Goal: Task Accomplishment & Management: Manage account settings

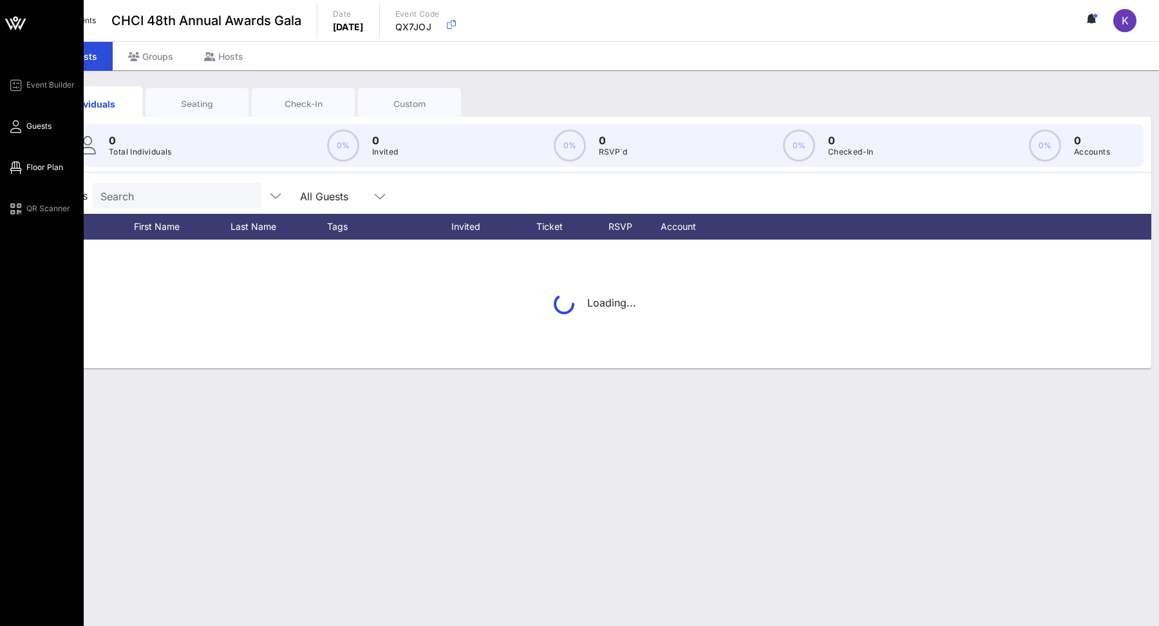
click at [19, 169] on icon at bounding box center [16, 168] width 16 height 2
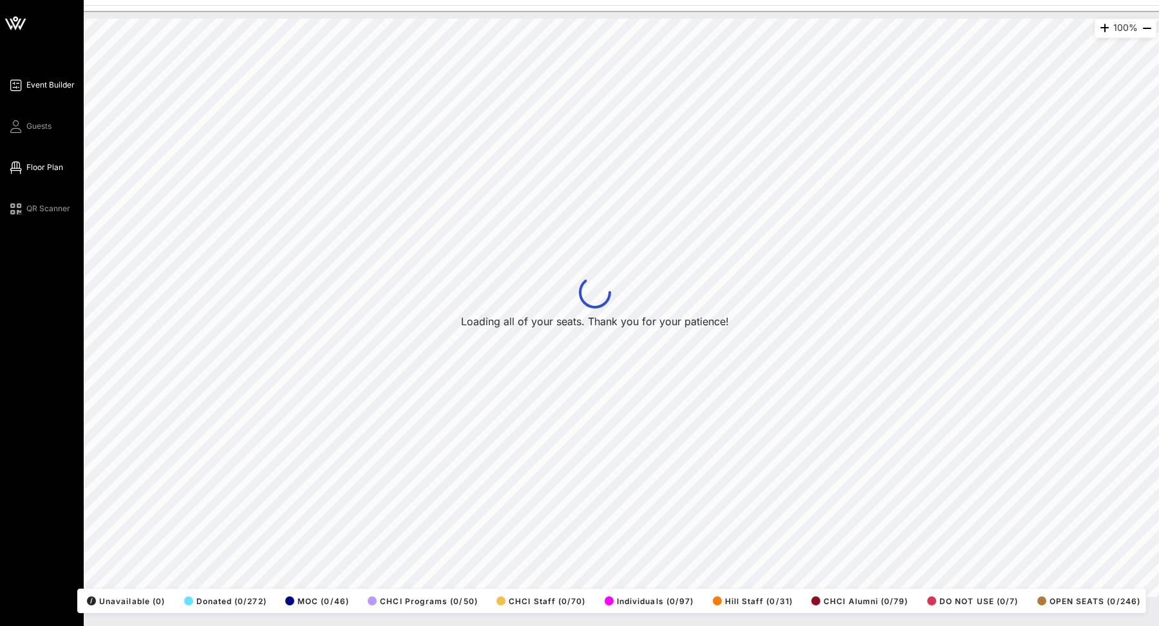
click at [23, 129] on link "Guests" at bounding box center [30, 126] width 44 height 15
click at [28, 90] on span "Event Builder" at bounding box center [50, 85] width 48 height 12
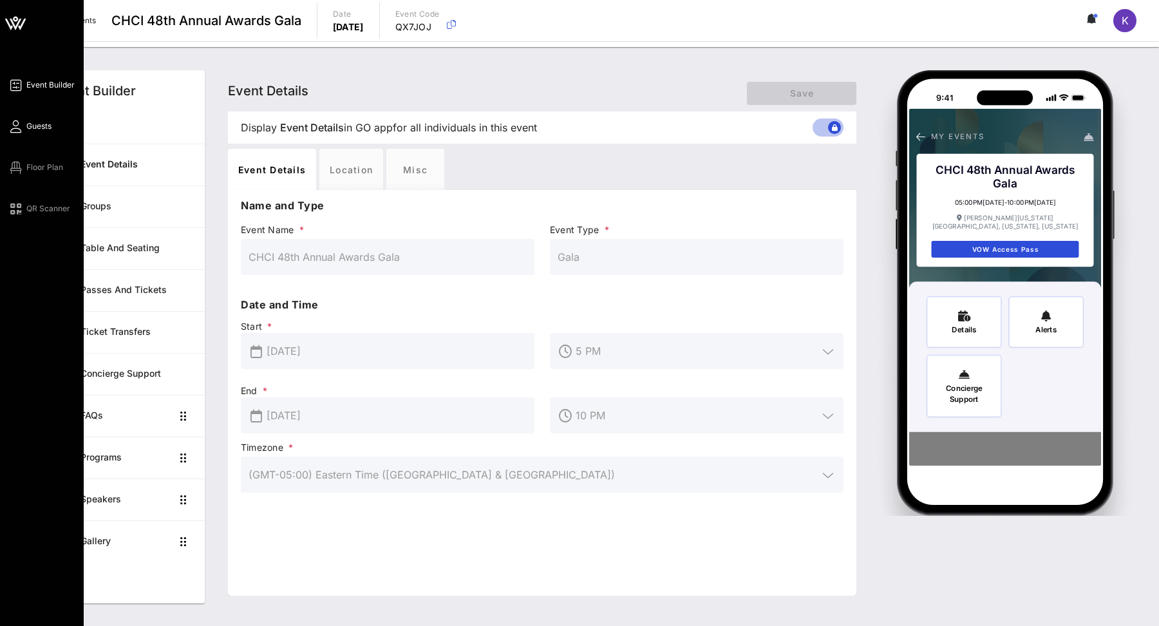
click at [30, 124] on span "Guests" at bounding box center [38, 126] width 25 height 12
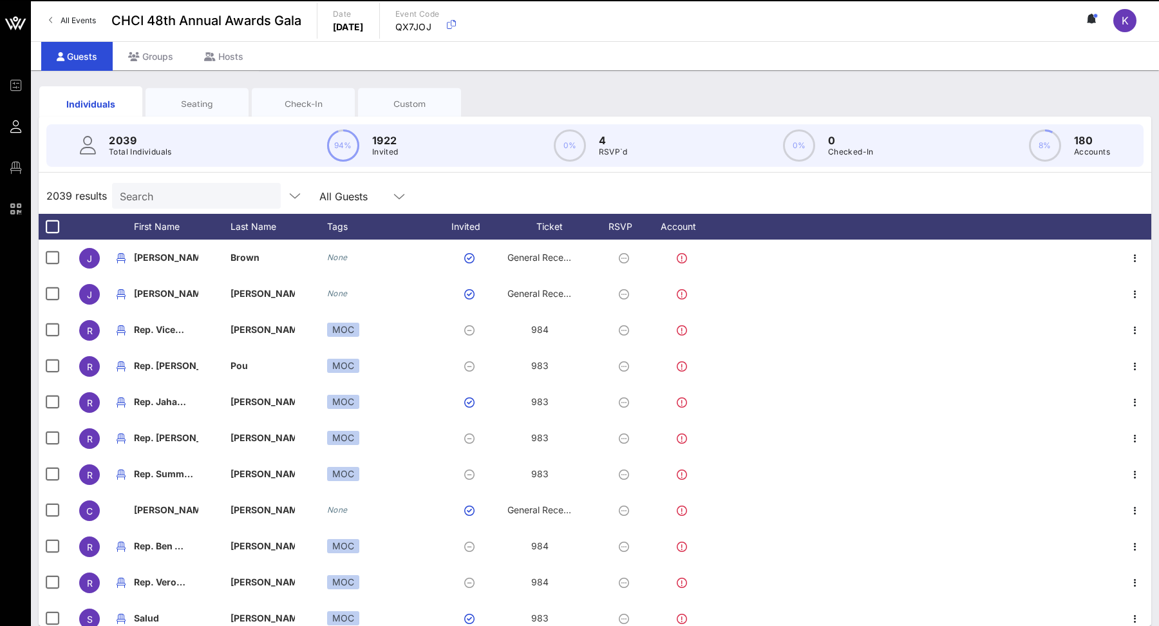
click at [164, 197] on input "Search" at bounding box center [195, 195] width 151 height 17
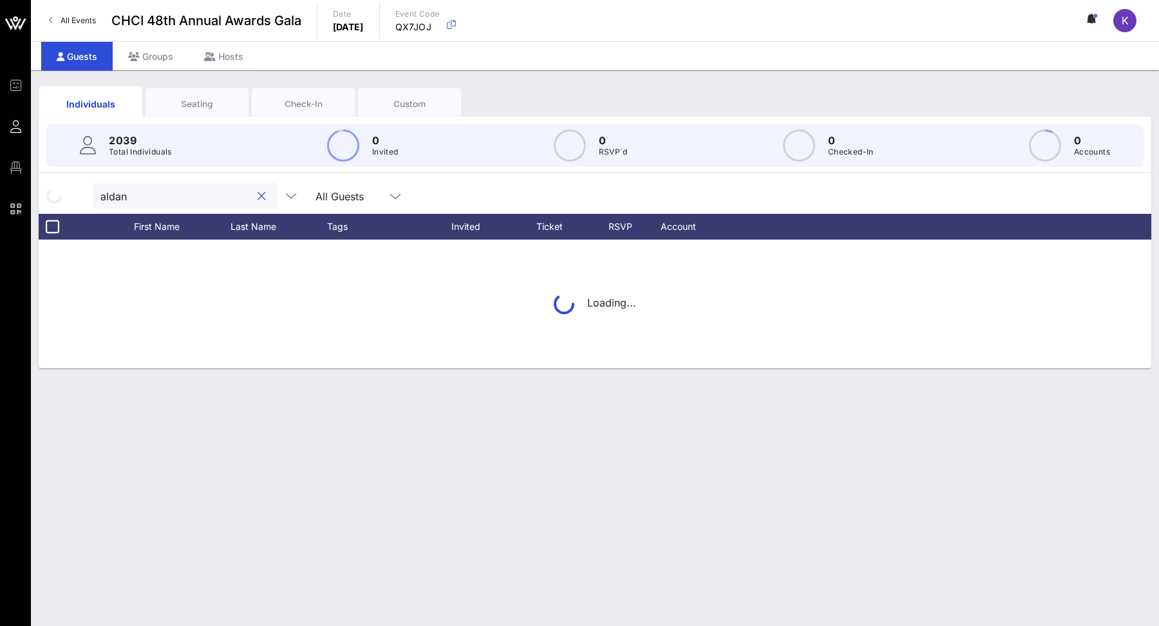
type input "[PERSON_NAME]"
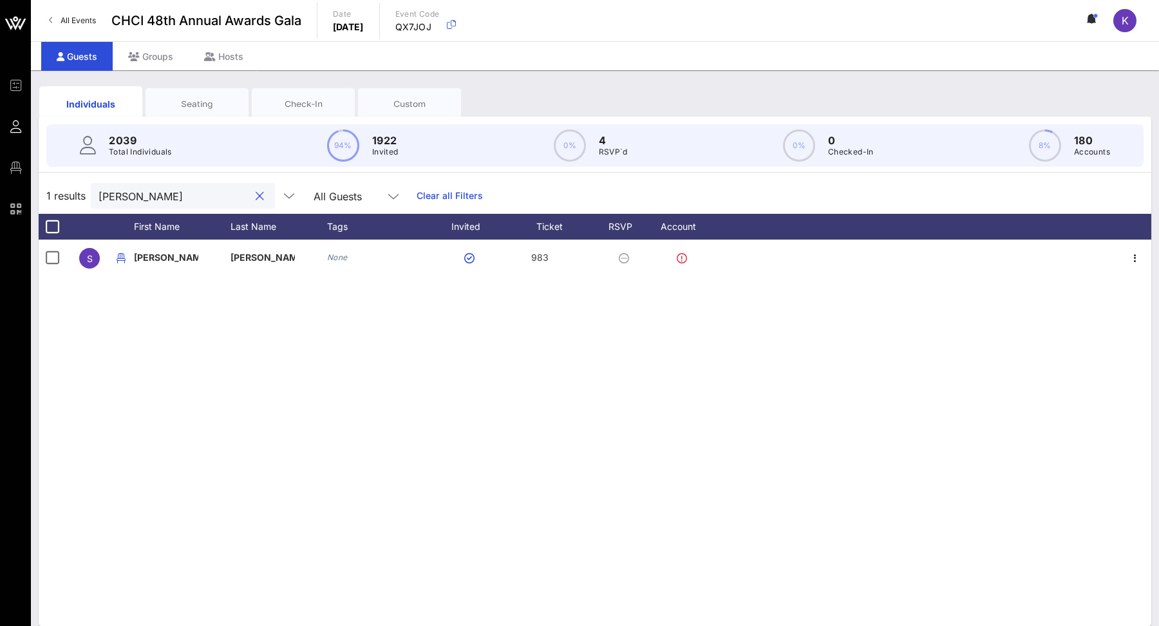
click at [164, 194] on input "[PERSON_NAME]" at bounding box center [174, 195] width 151 height 17
click at [207, 196] on input "[PERSON_NAME]" at bounding box center [174, 195] width 151 height 17
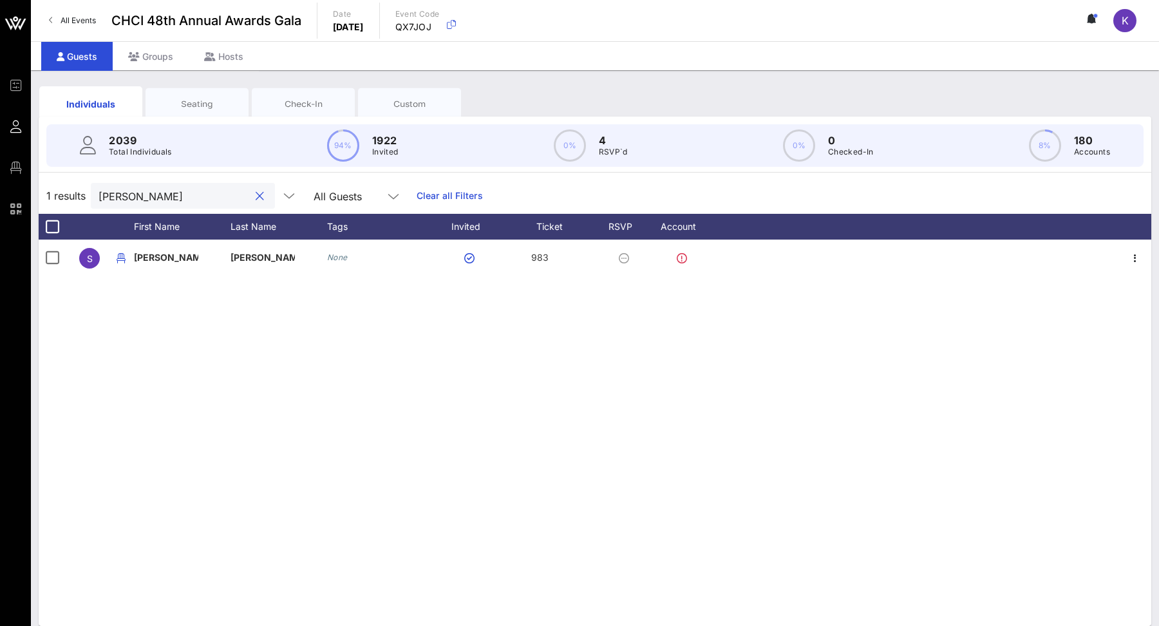
click at [252, 196] on div at bounding box center [259, 196] width 15 height 15
click at [256, 196] on button "clear icon" at bounding box center [260, 196] width 8 height 13
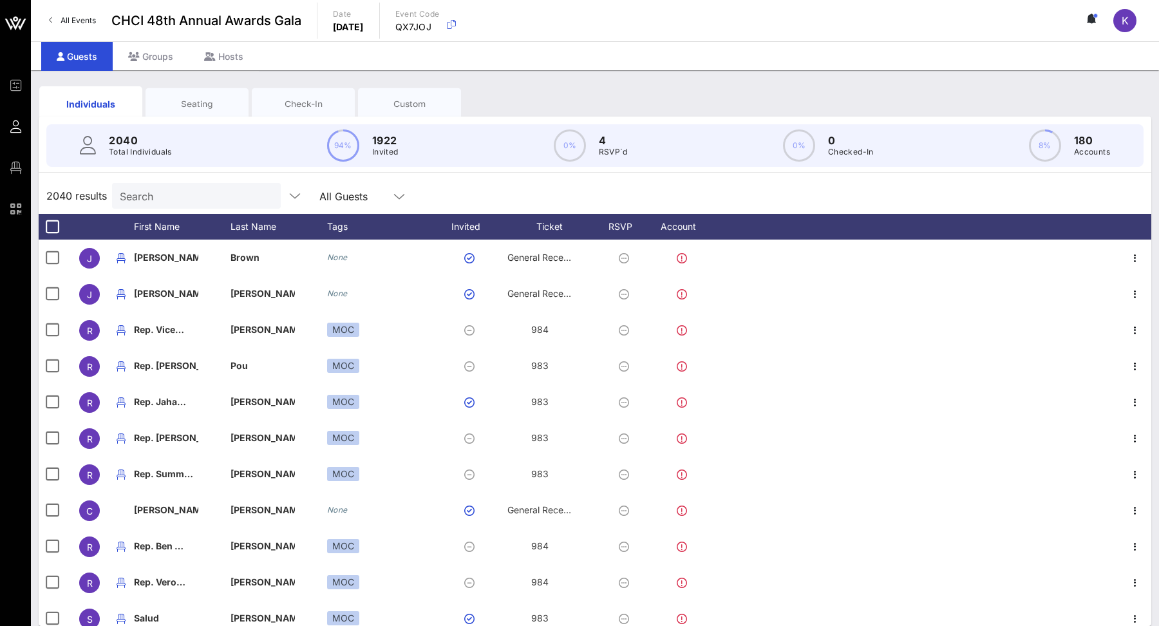
click at [186, 197] on input "Search" at bounding box center [195, 195] width 151 height 17
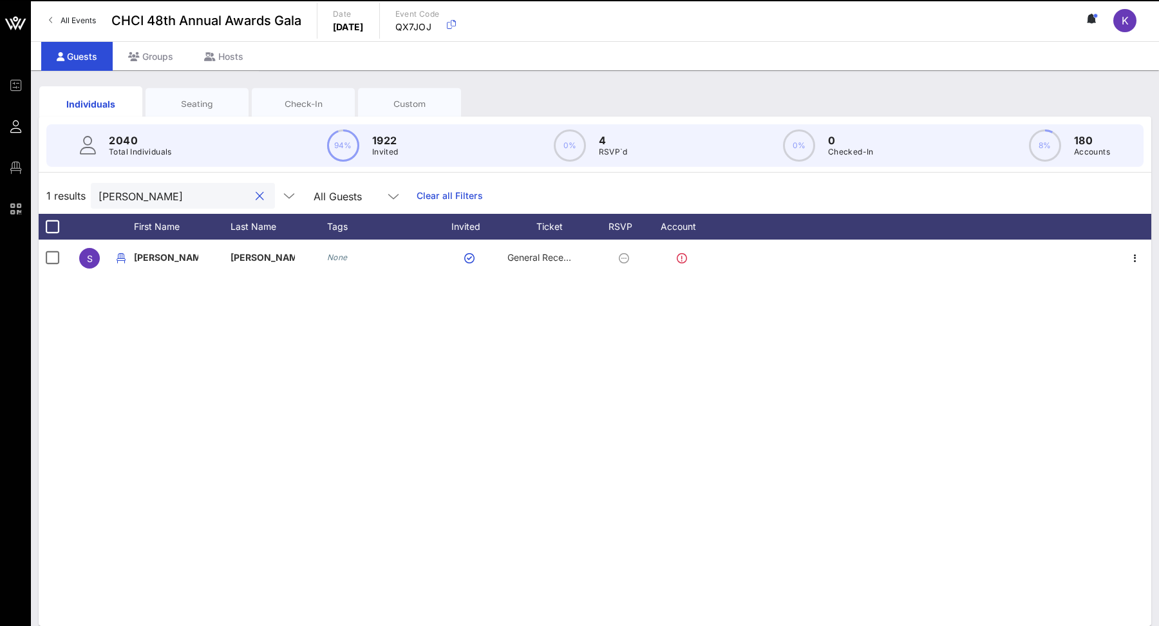
click at [195, 195] on input "[PERSON_NAME]" at bounding box center [174, 195] width 151 height 17
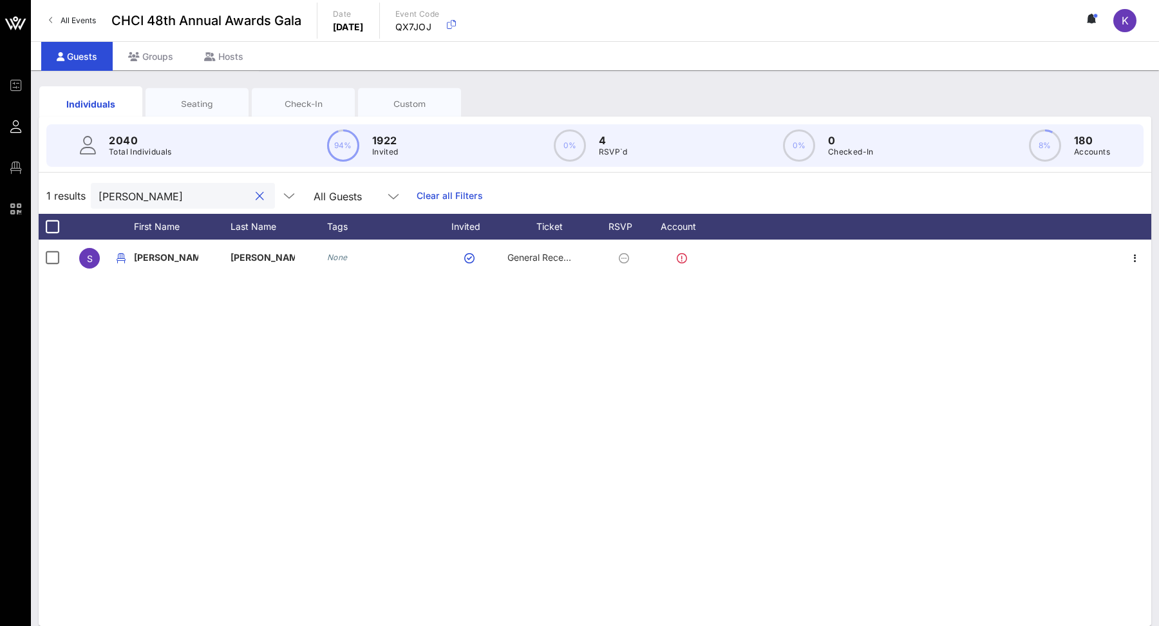
click at [195, 195] on input "[PERSON_NAME]" at bounding box center [174, 195] width 151 height 17
type input "="
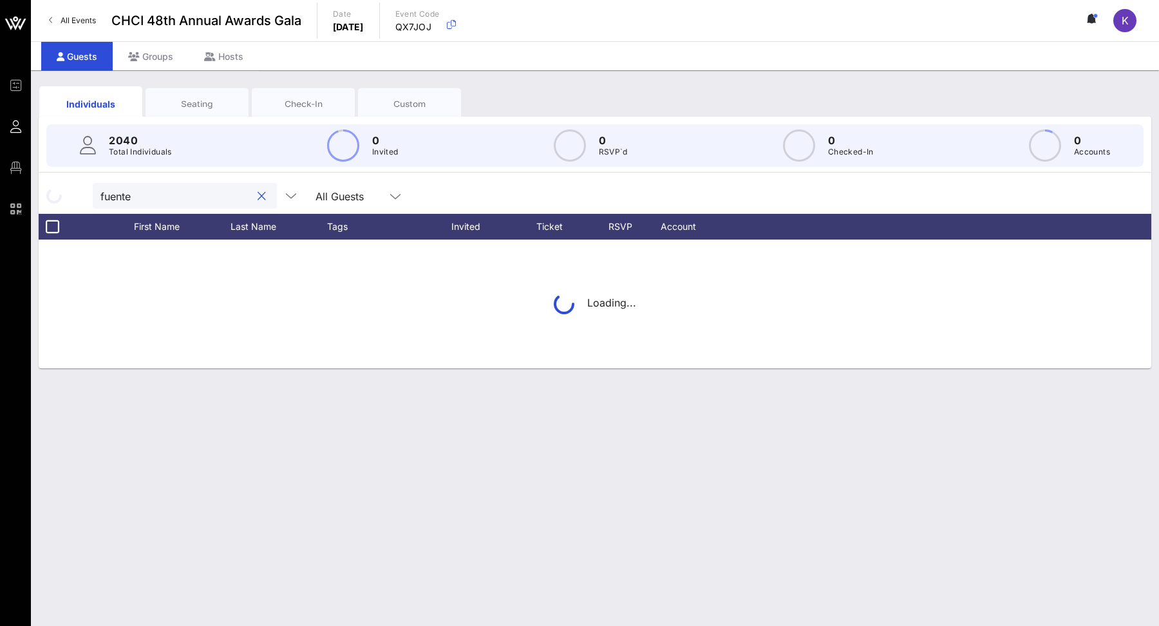
type input "[PERSON_NAME]"
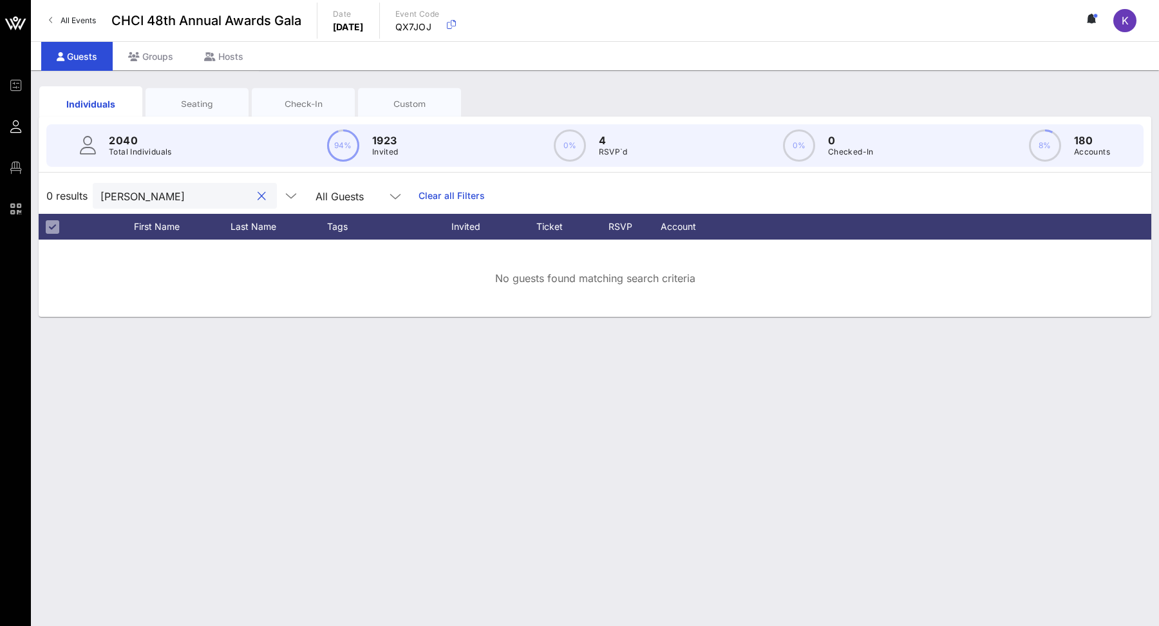
click at [258, 195] on button "clear icon" at bounding box center [262, 196] width 8 height 13
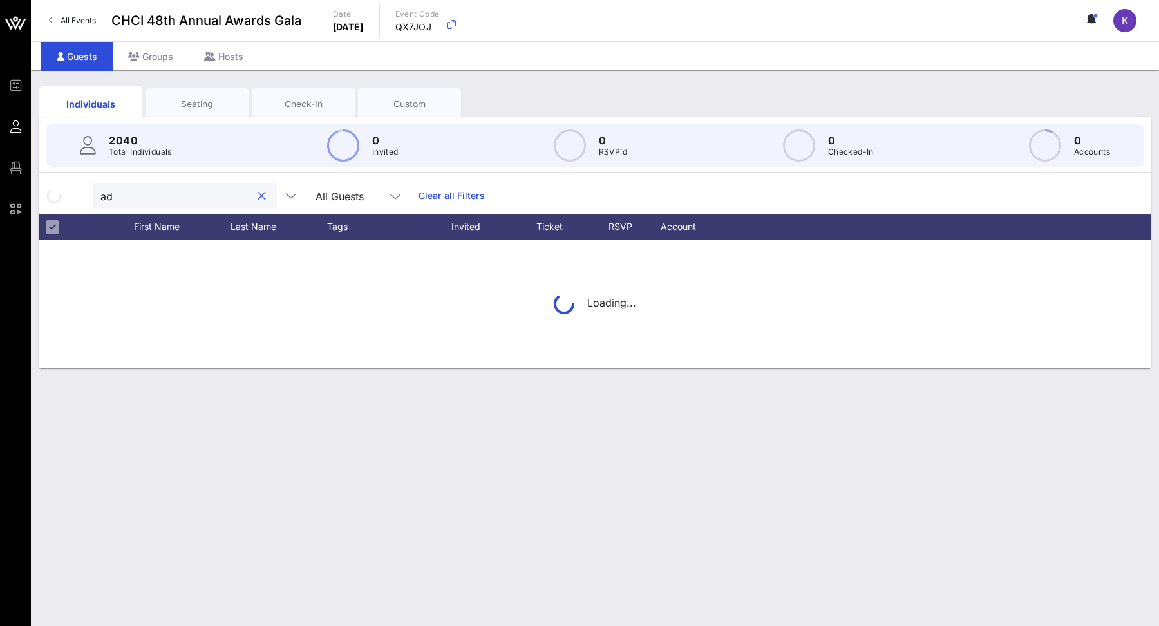
type input "a"
type input "s"
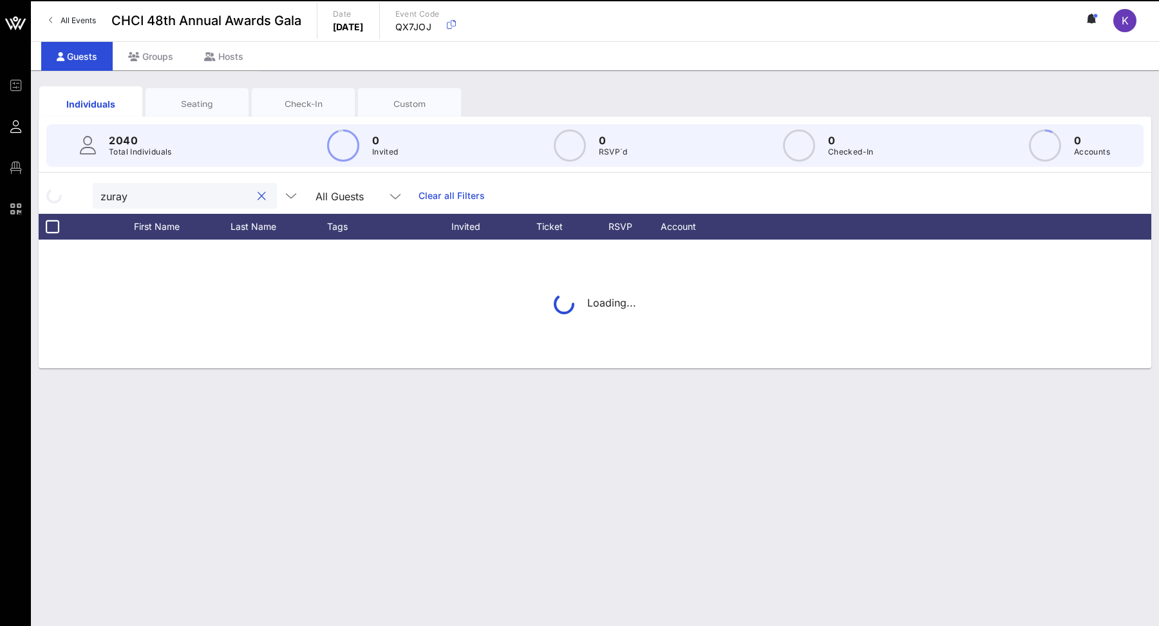
type input "zuraya"
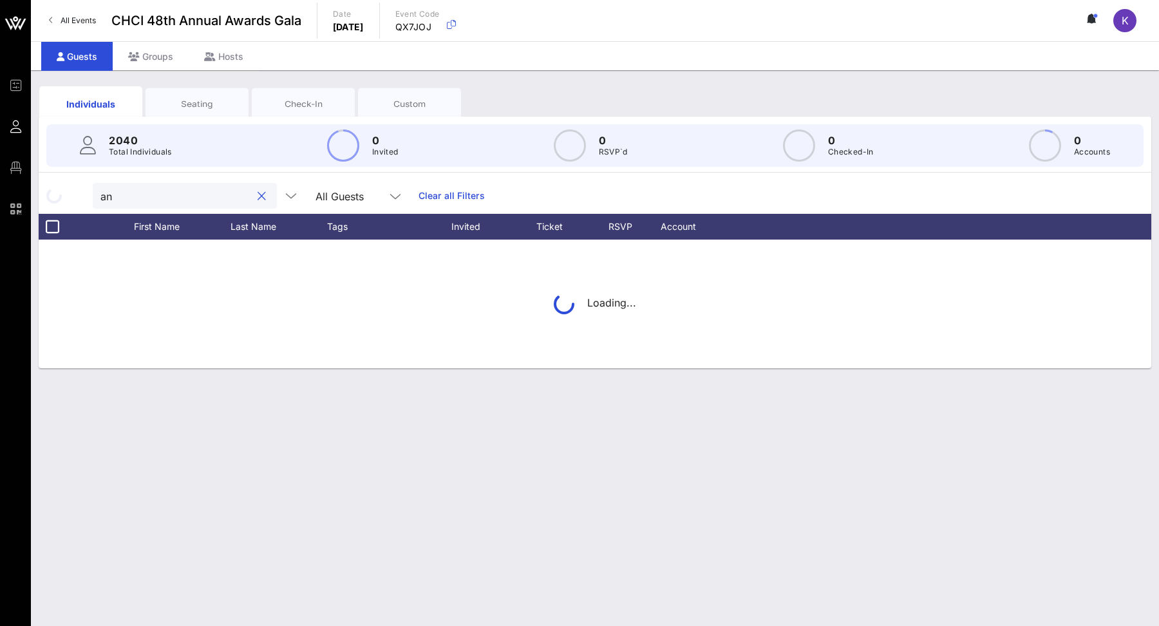
type input "a"
type input "[PERSON_NAME]"
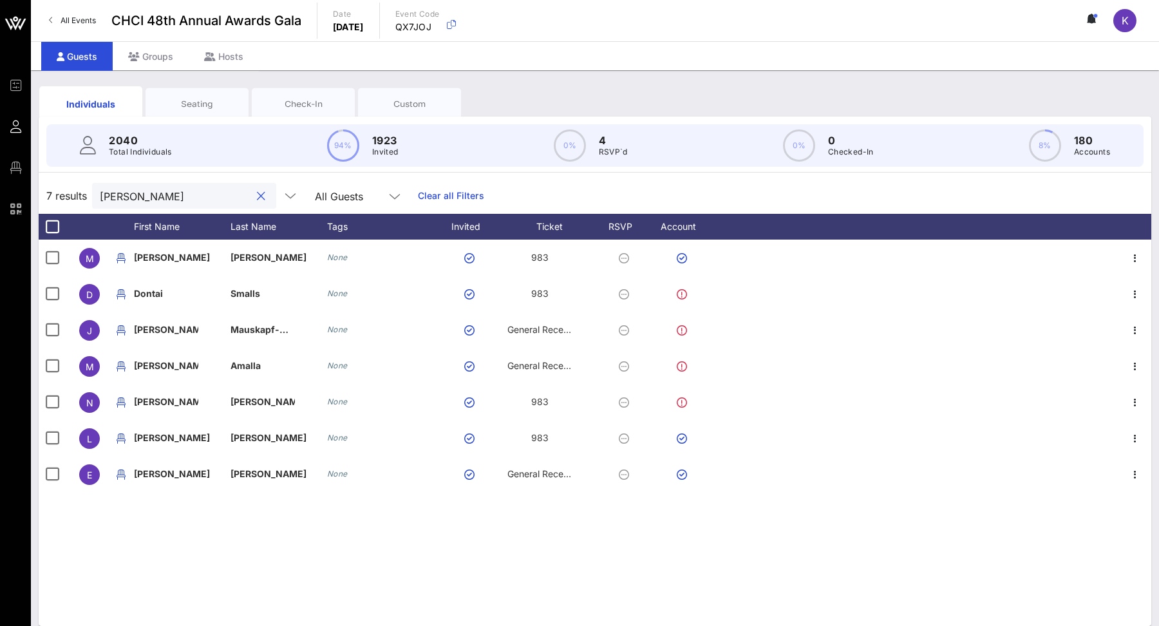
click at [179, 189] on input "[PERSON_NAME]" at bounding box center [175, 195] width 151 height 17
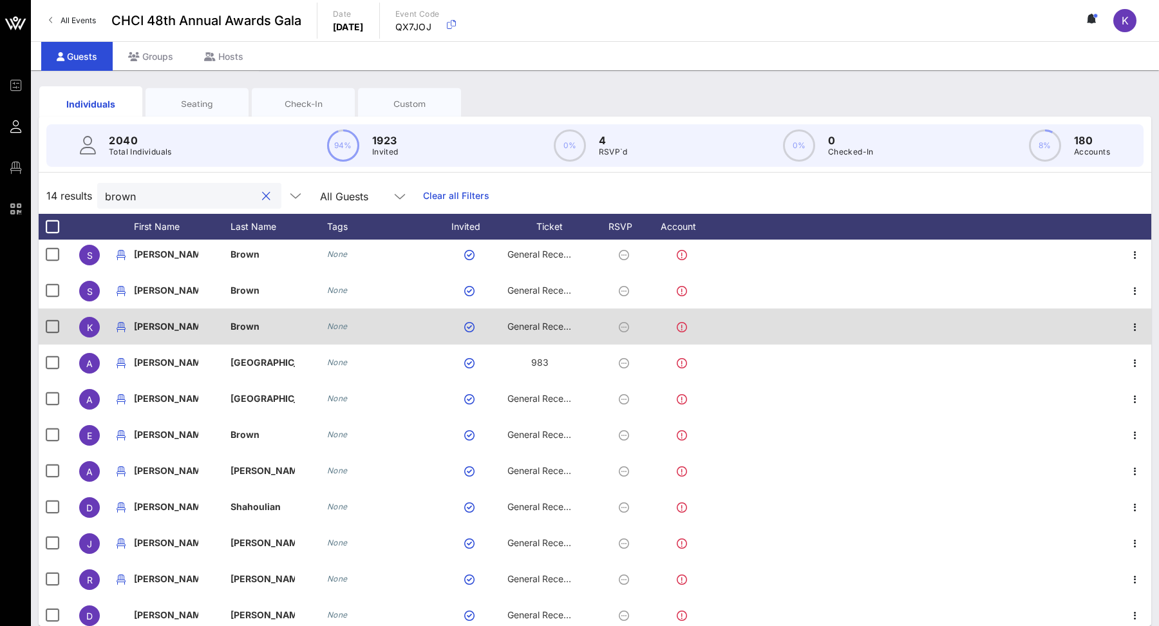
scroll to position [118, 0]
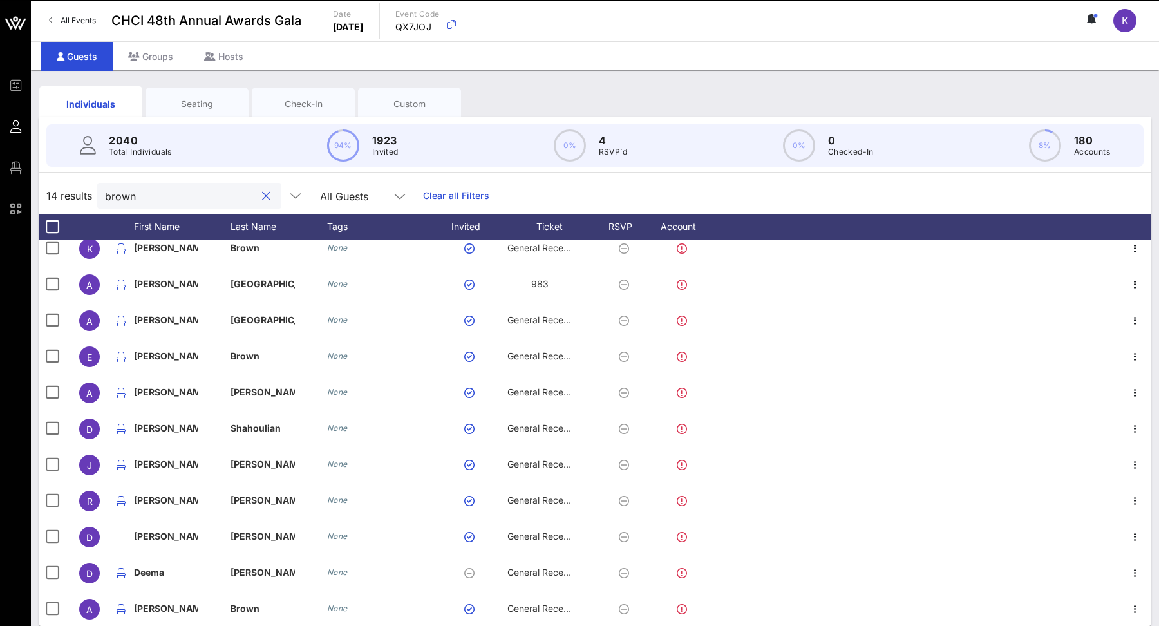
click at [194, 200] on input "brown" at bounding box center [180, 195] width 151 height 17
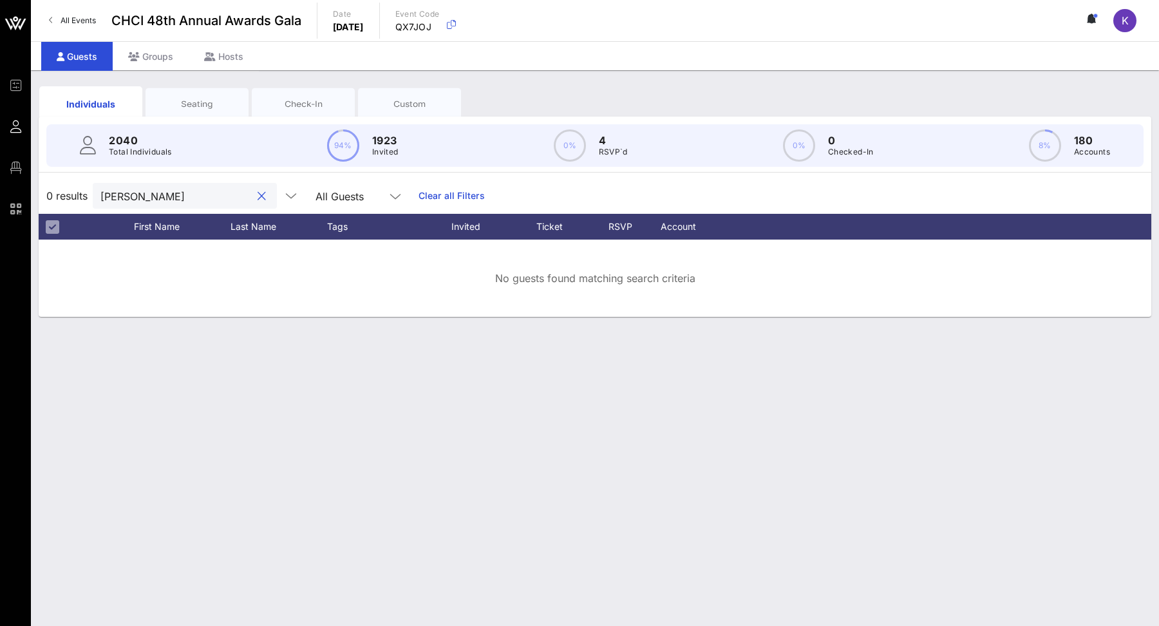
click at [160, 195] on input "[PERSON_NAME]" at bounding box center [175, 195] width 151 height 17
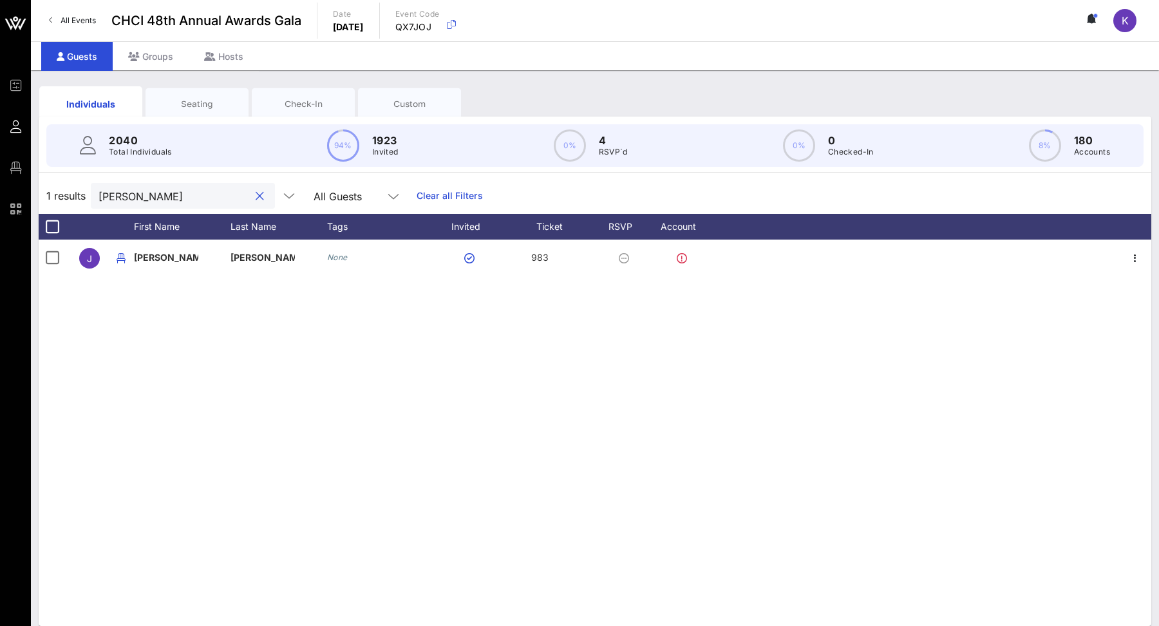
scroll to position [0, 0]
click at [158, 193] on input "[PERSON_NAME]" at bounding box center [174, 195] width 151 height 17
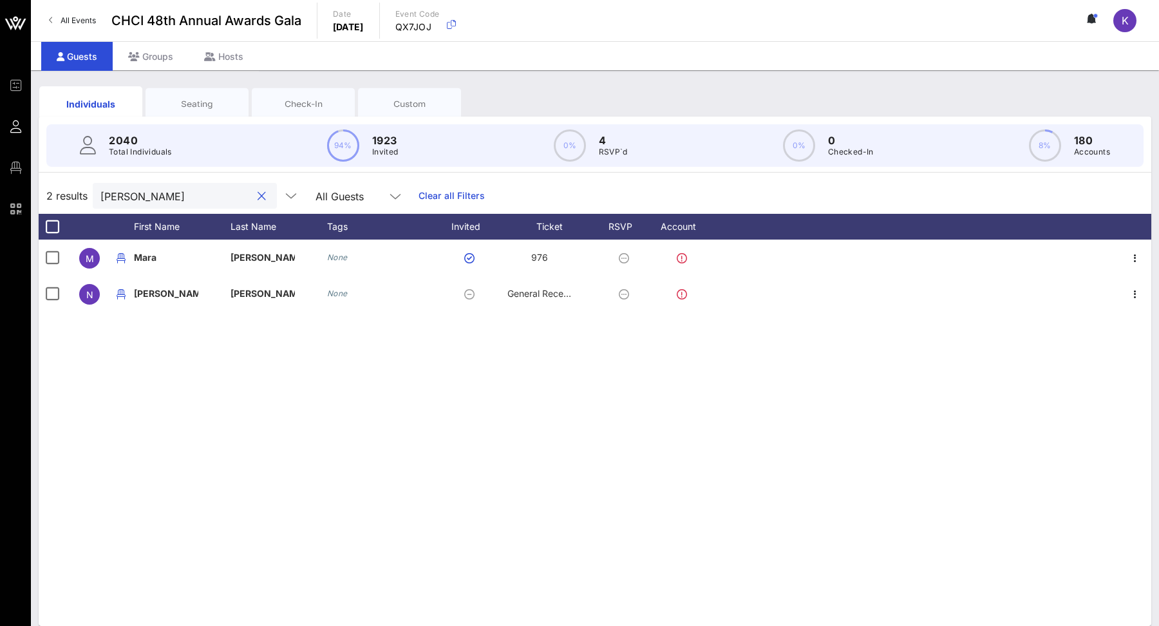
click at [186, 195] on input "[PERSON_NAME]" at bounding box center [175, 195] width 151 height 17
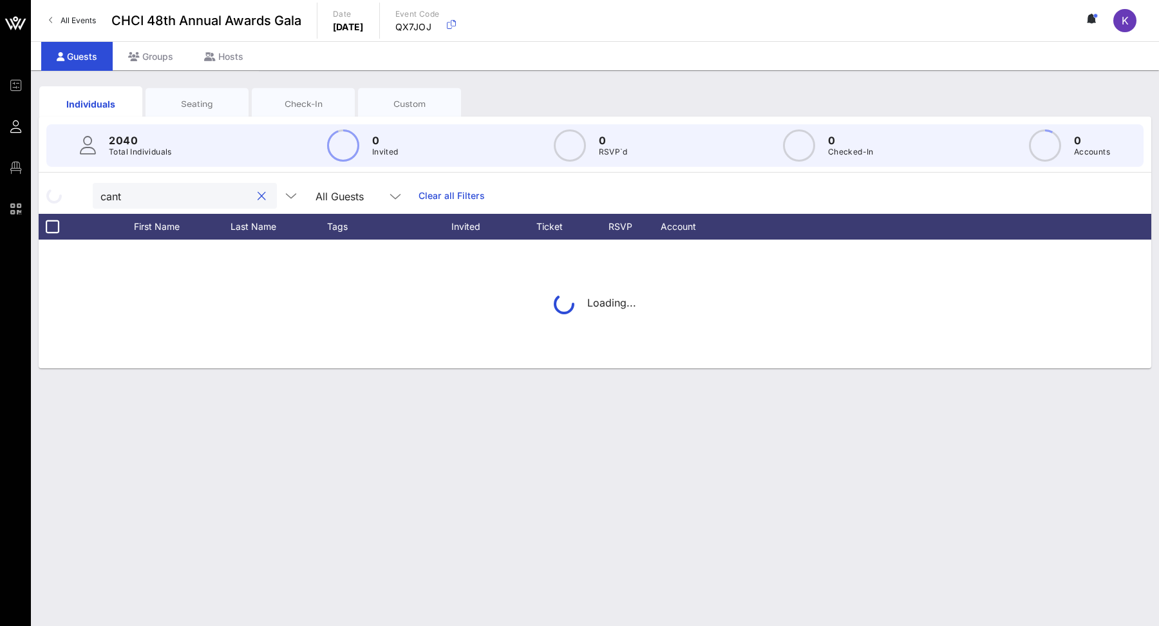
type input "[PERSON_NAME]"
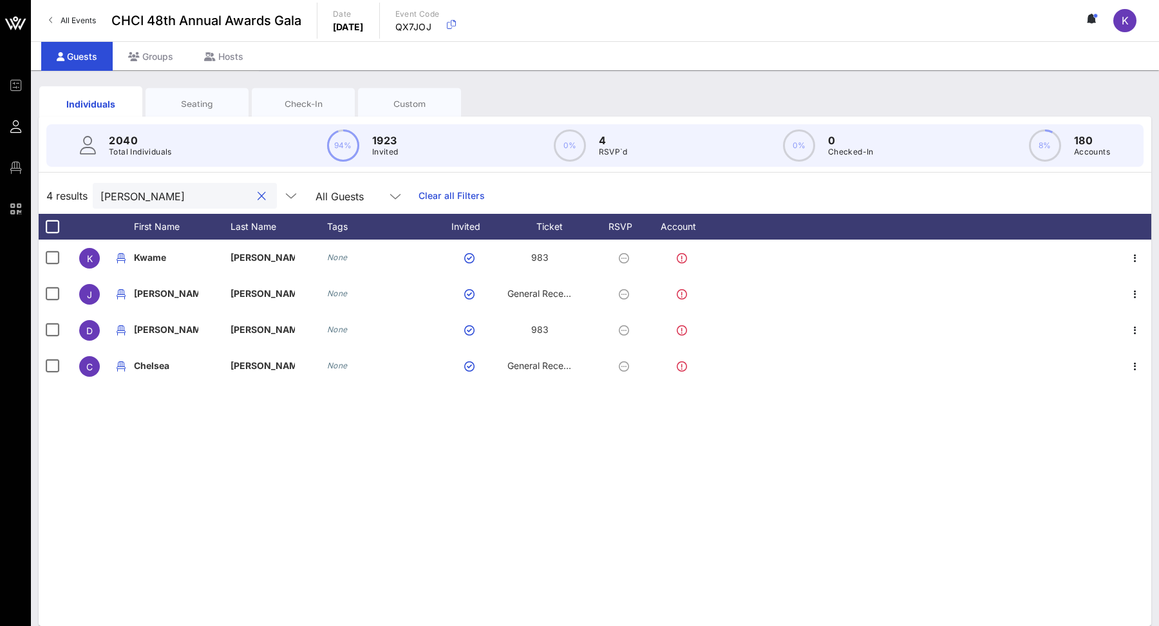
click at [258, 194] on button "clear icon" at bounding box center [262, 196] width 8 height 13
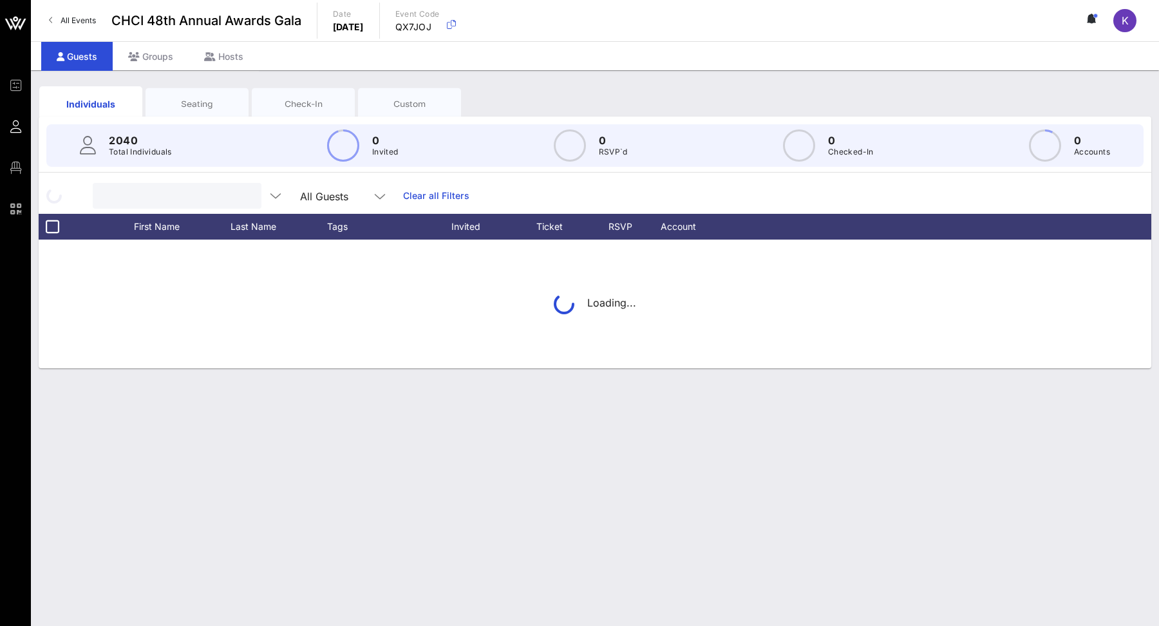
click at [195, 195] on input "text" at bounding box center [175, 195] width 151 height 17
type input "[PERSON_NAME]"
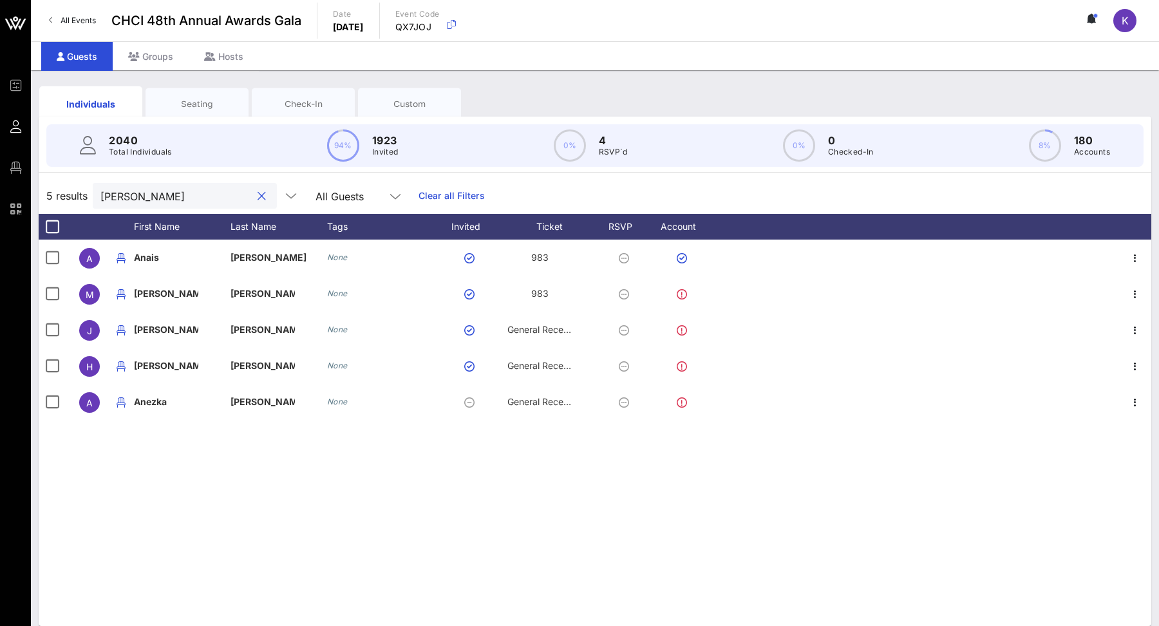
click at [258, 195] on button "clear icon" at bounding box center [262, 196] width 8 height 13
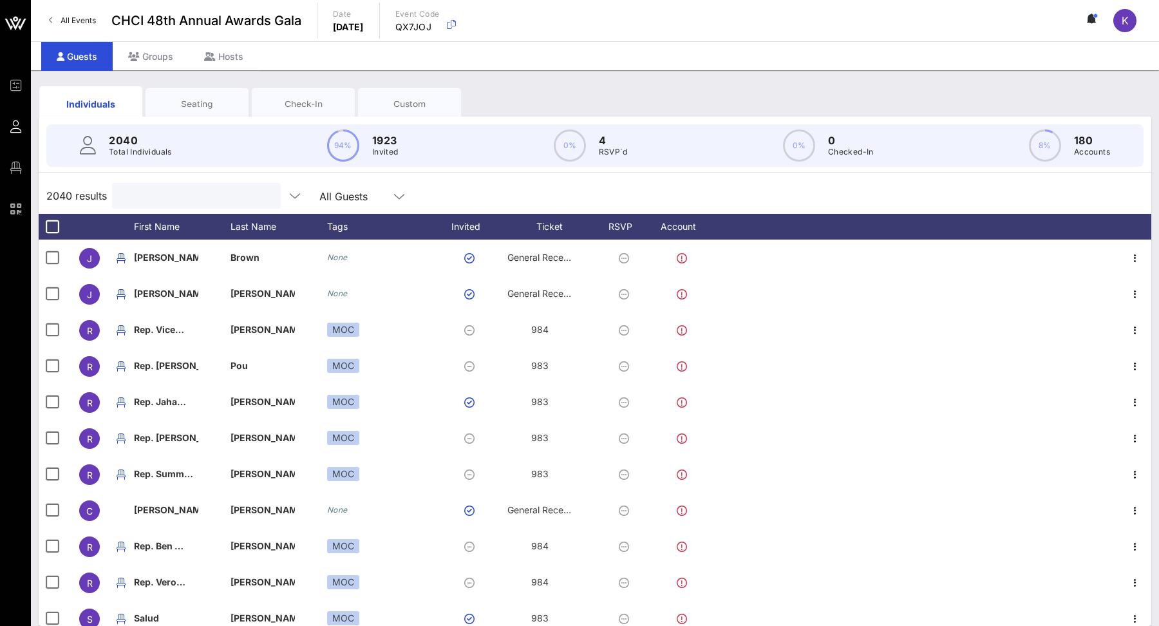
click at [201, 193] on input "text" at bounding box center [195, 195] width 151 height 17
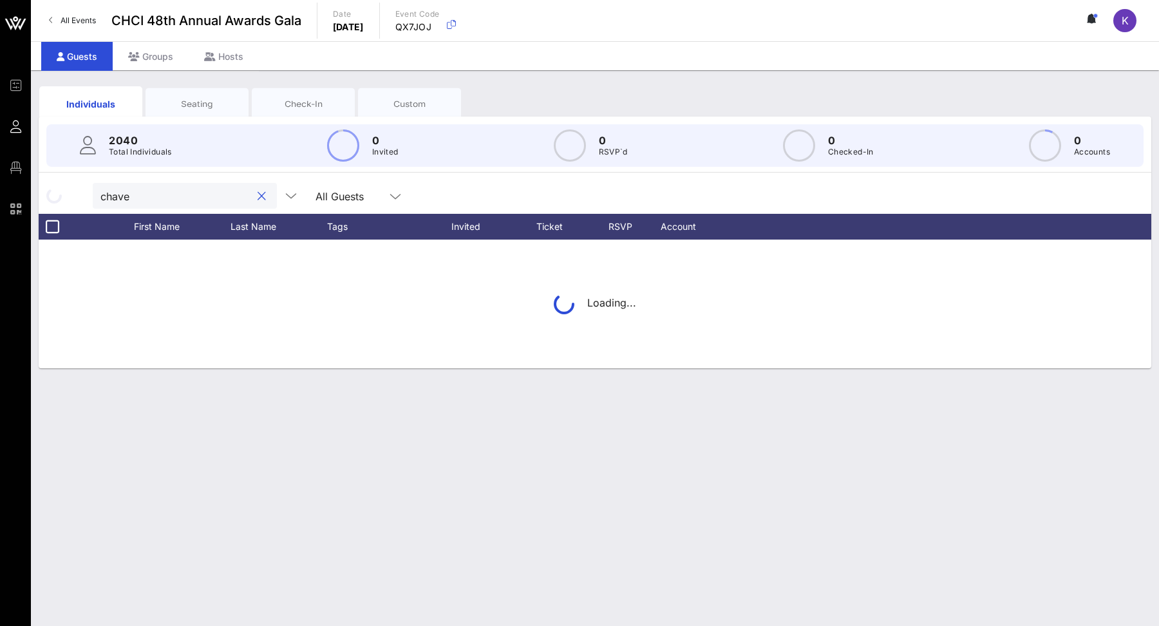
type input "[PERSON_NAME]"
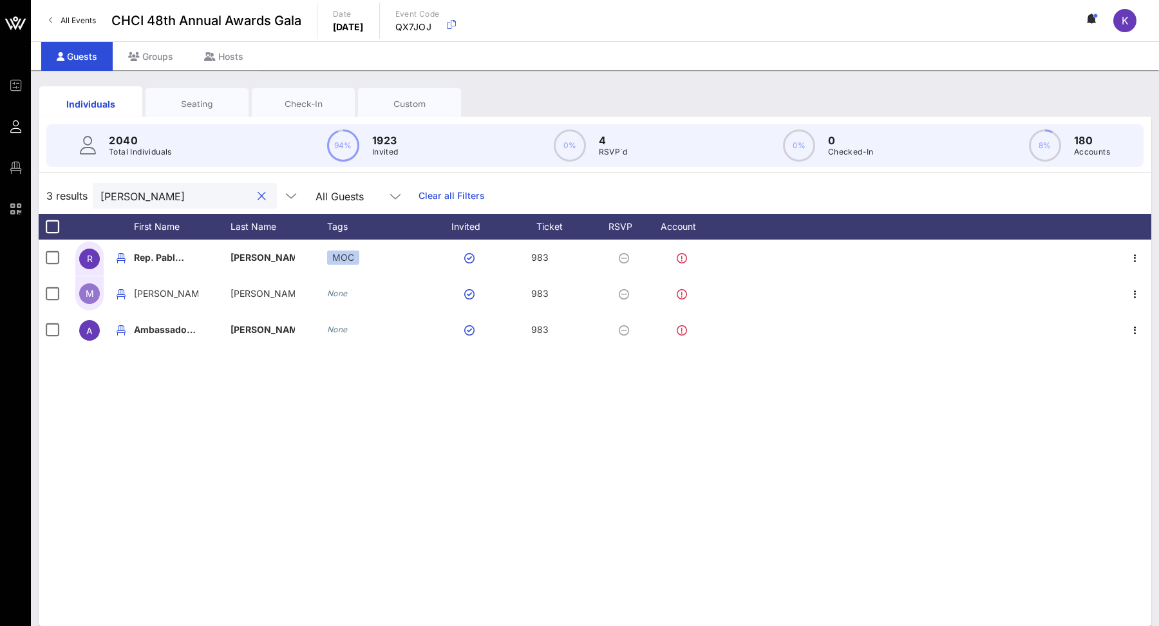
click at [254, 196] on div at bounding box center [261, 196] width 15 height 15
click at [258, 196] on button "clear icon" at bounding box center [262, 196] width 8 height 13
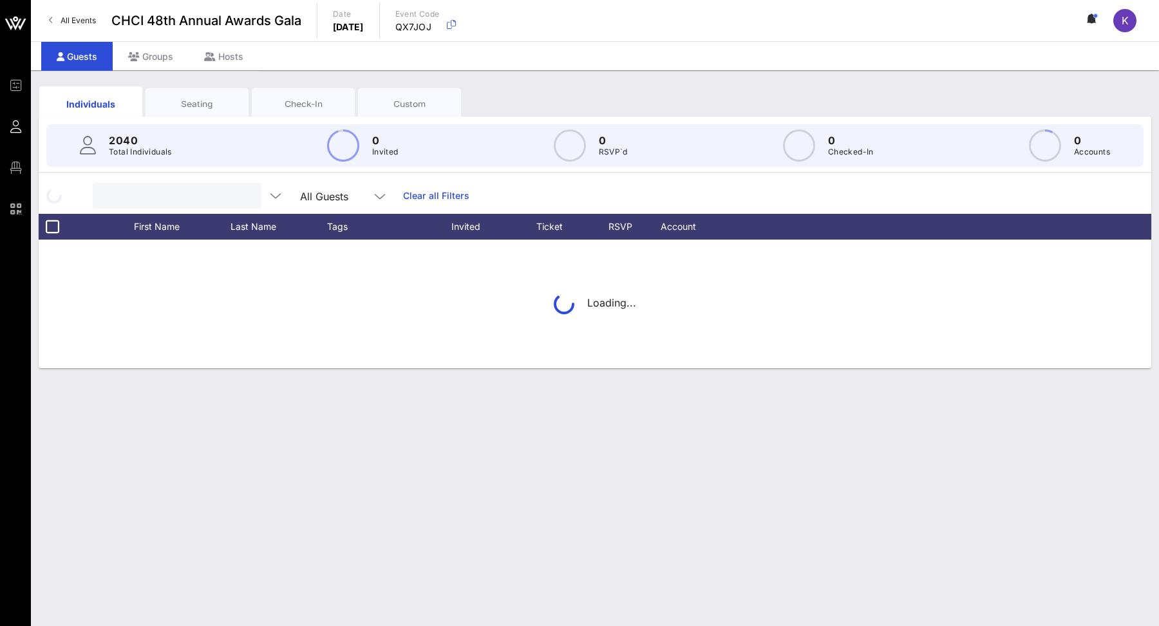
click at [189, 196] on input "text" at bounding box center [175, 195] width 151 height 17
type input "[PERSON_NAME]"
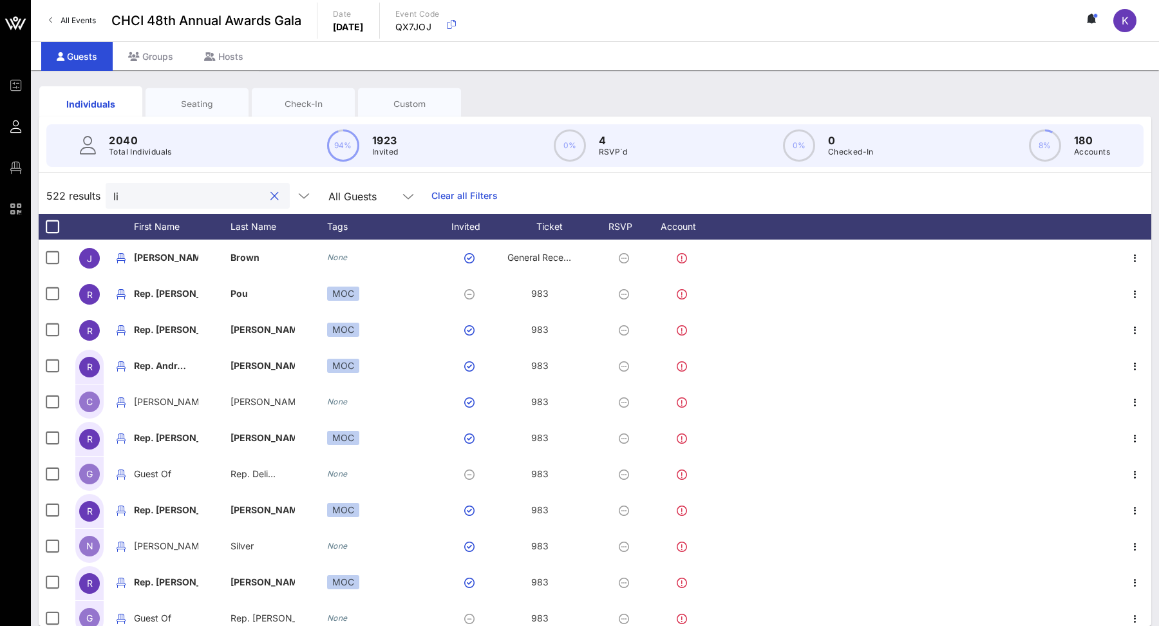
click at [158, 193] on input "li" at bounding box center [188, 195] width 151 height 17
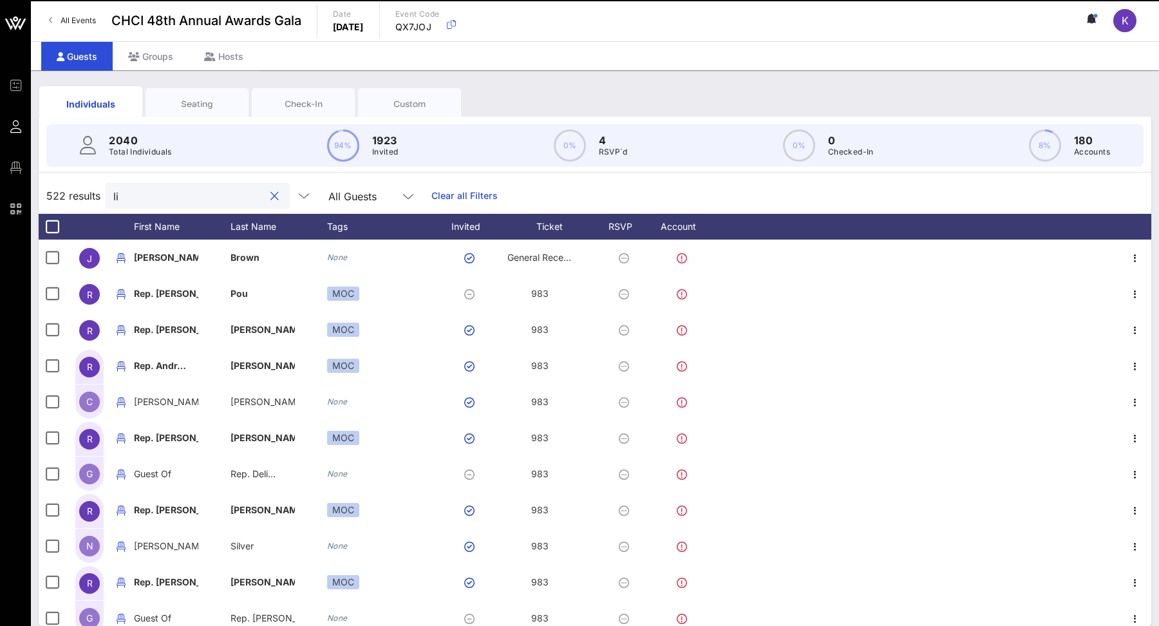
click at [158, 193] on input "li" at bounding box center [188, 195] width 151 height 17
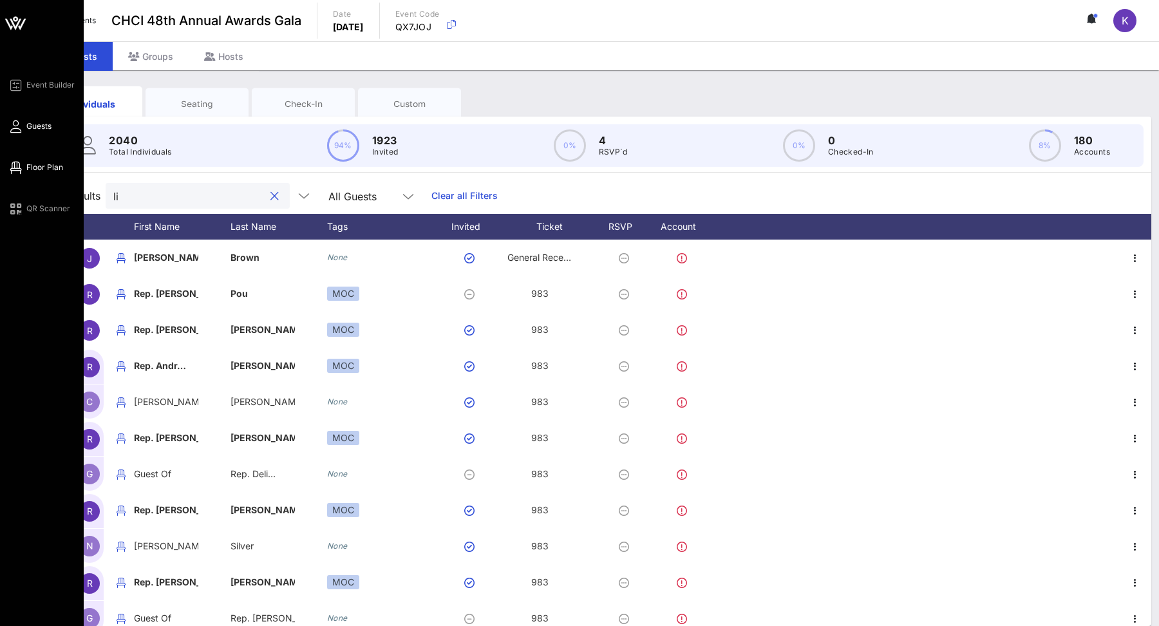
type input "li"
click at [49, 169] on span "Floor Plan" at bounding box center [44, 168] width 37 height 12
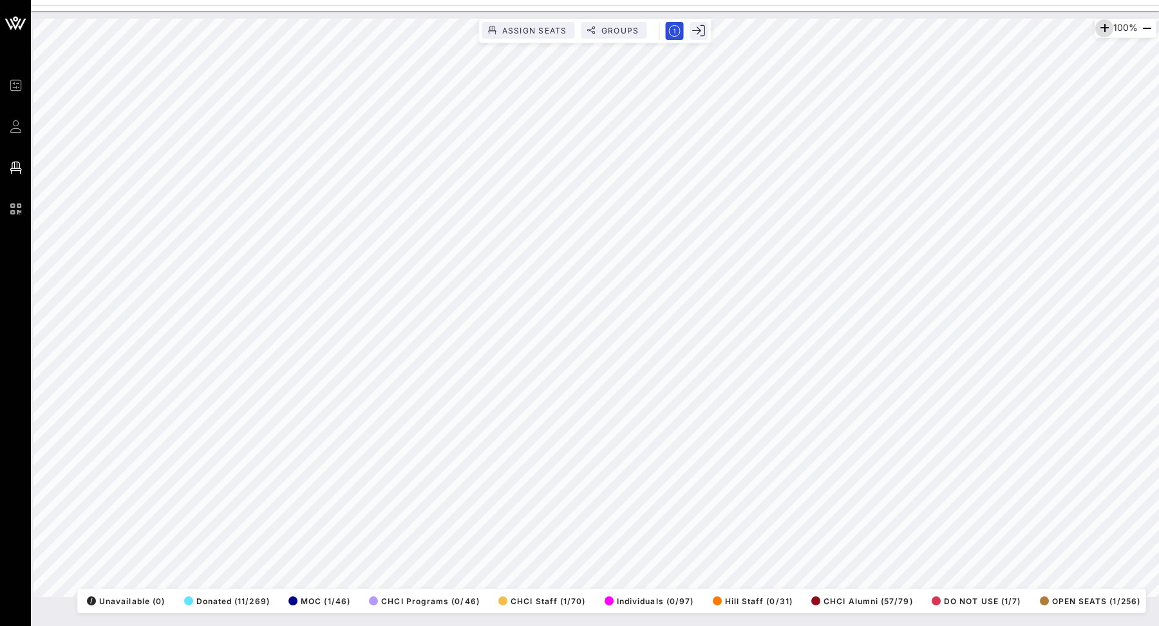
click at [1097, 22] on icon "button" at bounding box center [1104, 28] width 15 height 15
click at [953, 0] on html "Event Builder Guests Floor Plan QR Scanner CHCI 48th Annual Awards Gala 110% As…" at bounding box center [579, 313] width 1159 height 626
click at [1148, 28] on icon "button" at bounding box center [1146, 28] width 15 height 15
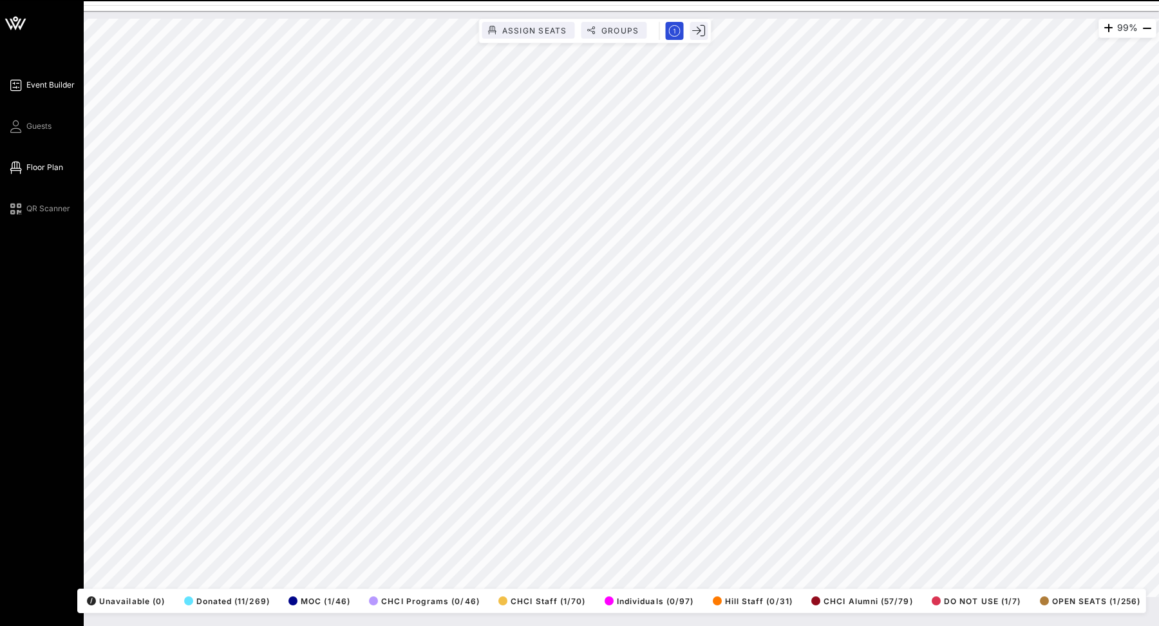
click at [12, 84] on icon at bounding box center [16, 85] width 16 height 2
click at [21, 126] on icon at bounding box center [16, 127] width 16 height 2
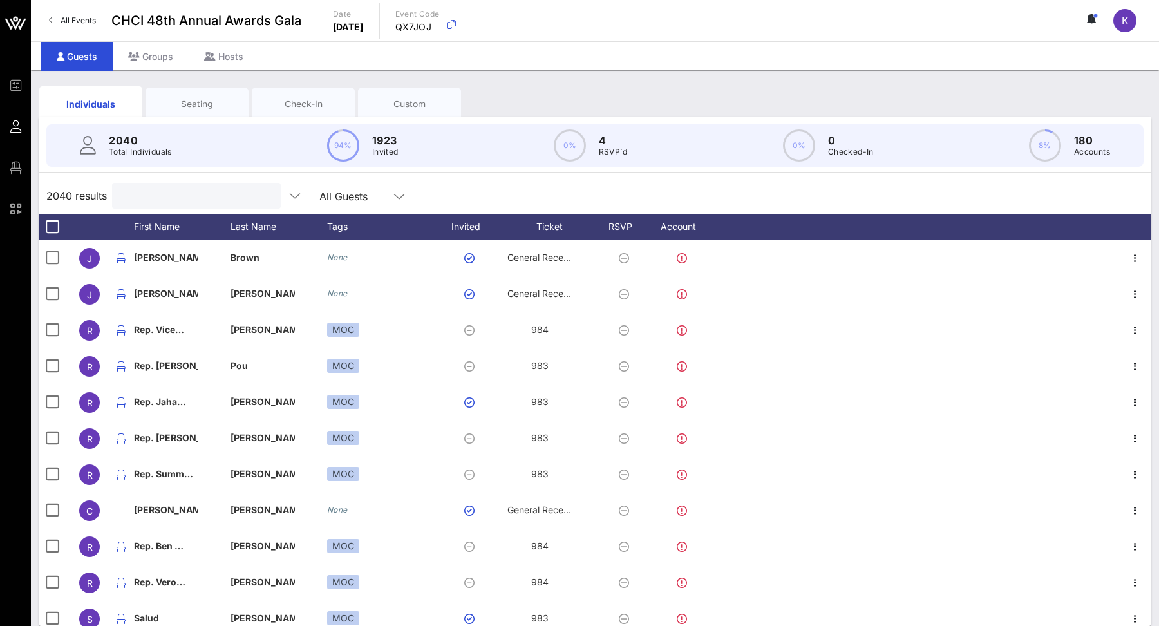
click at [185, 193] on input "text" at bounding box center [195, 195] width 151 height 17
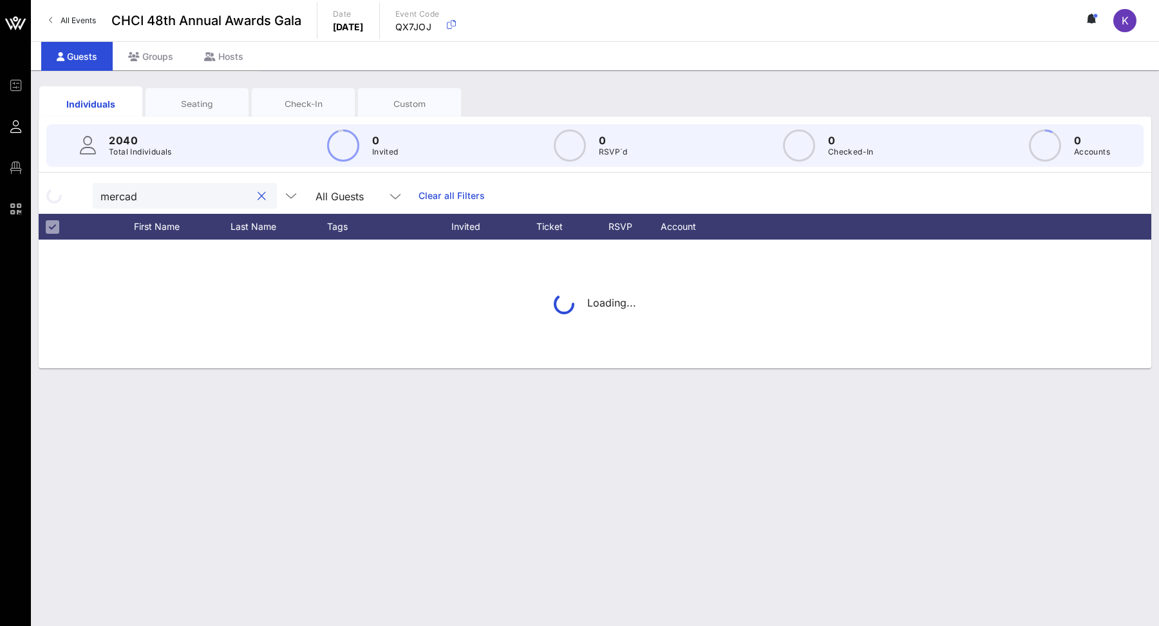
type input "[PERSON_NAME]"
type input "m"
type input "[PERSON_NAME]"
type input "r"
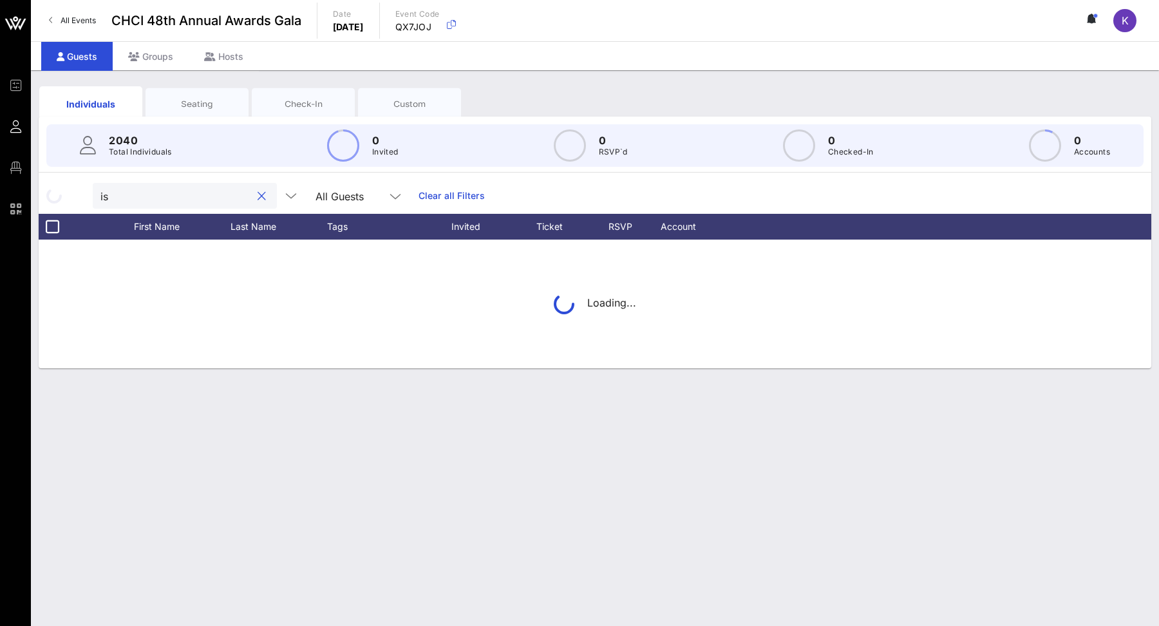
type input "i"
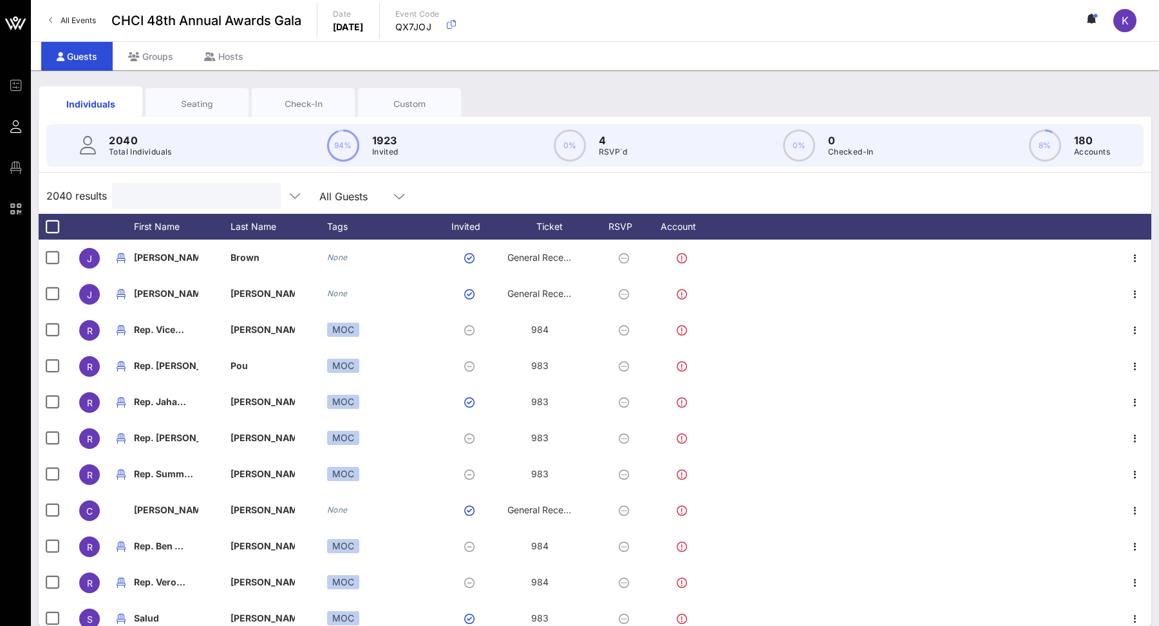
click at [211, 200] on input "text" at bounding box center [195, 195] width 151 height 17
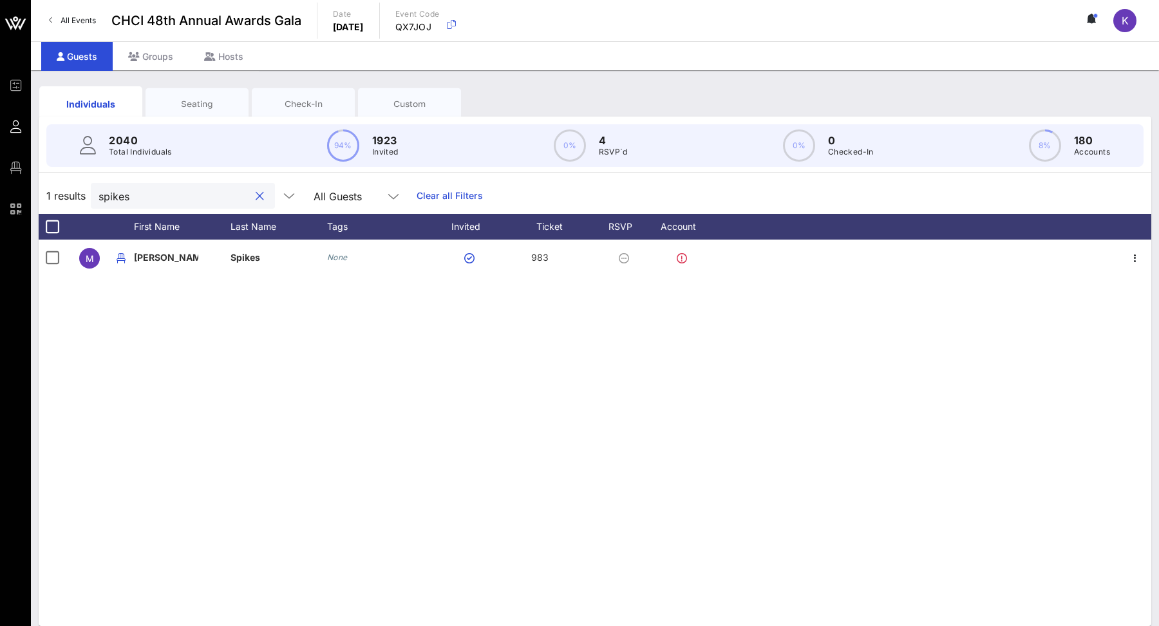
type input "spikes"
click at [256, 198] on button "clear icon" at bounding box center [260, 196] width 8 height 13
